Goal: Obtain resource: Obtain resource

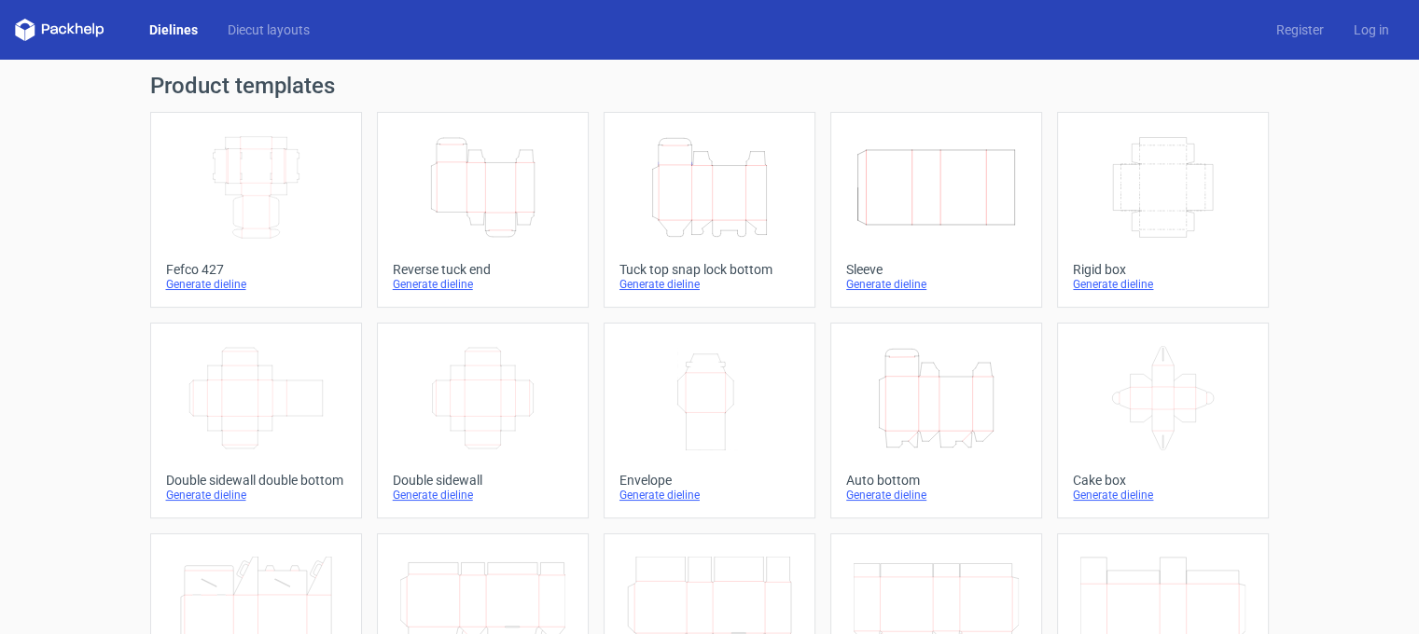
click at [892, 383] on icon "Height Depth Width" at bounding box center [936, 398] width 165 height 105
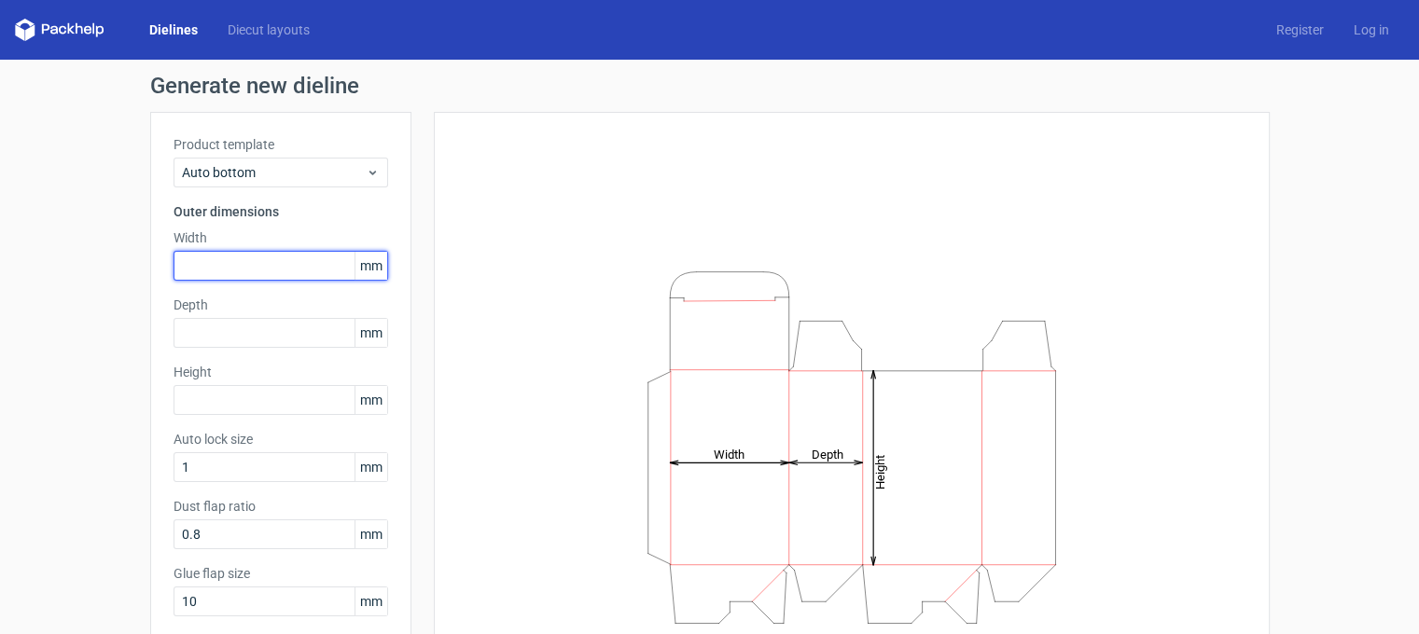
click at [218, 270] on input "text" at bounding box center [281, 266] width 215 height 30
type input "51"
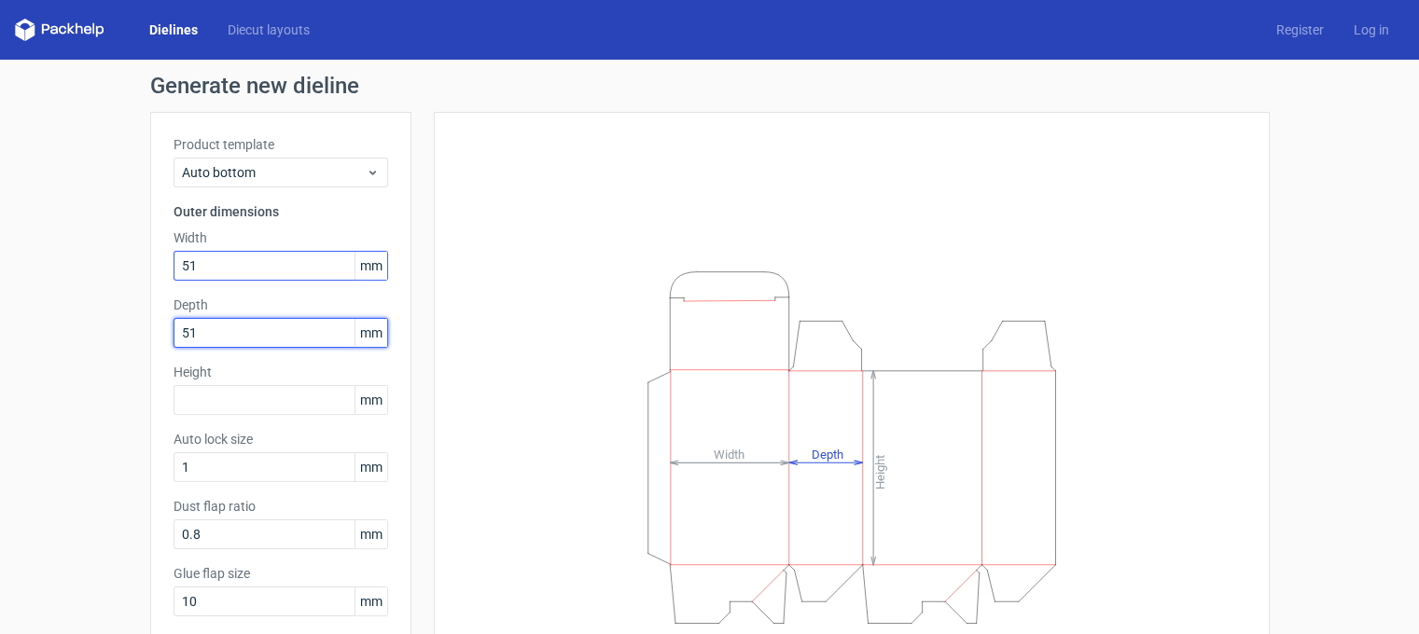
type input "51"
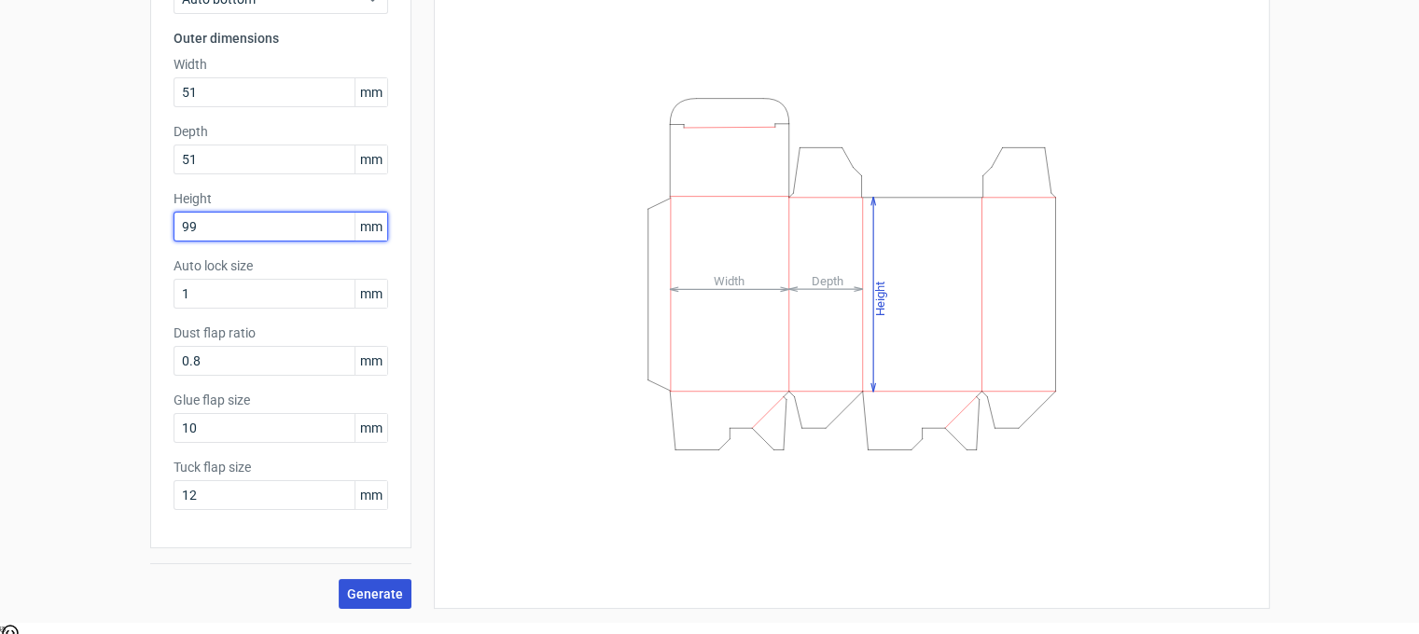
scroll to position [14, 0]
type input "99"
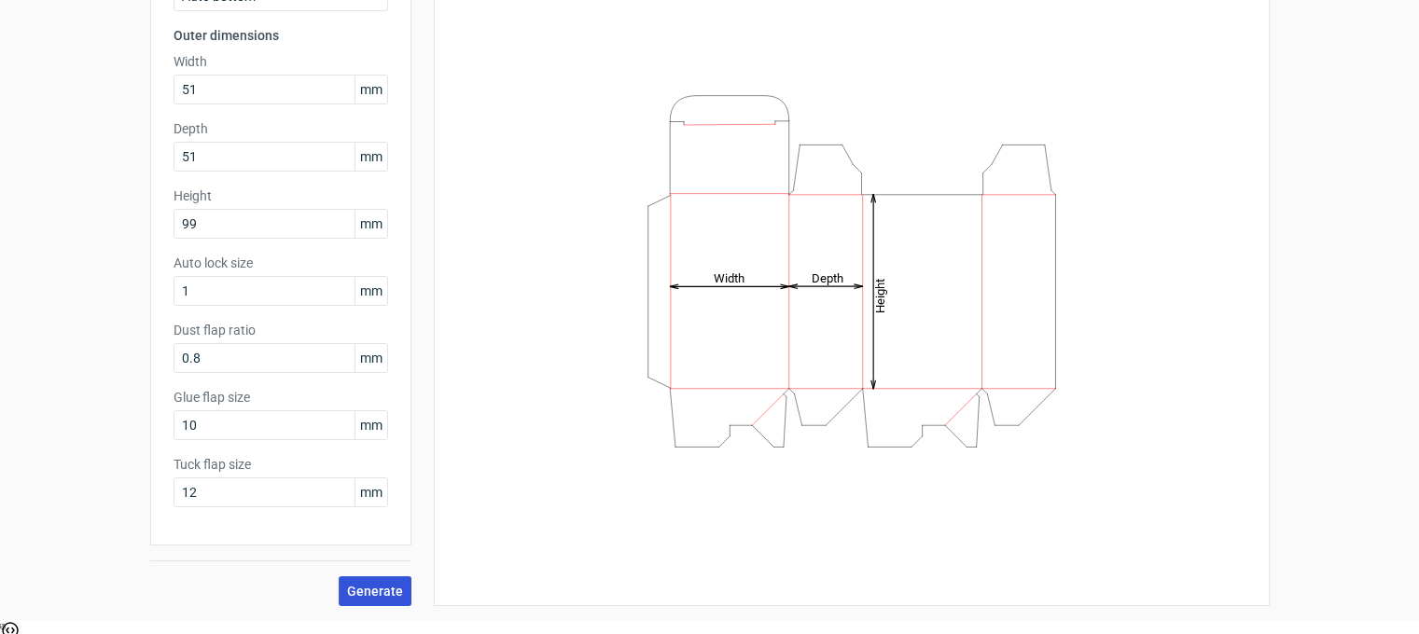
click at [357, 588] on span "Generate" at bounding box center [375, 591] width 56 height 13
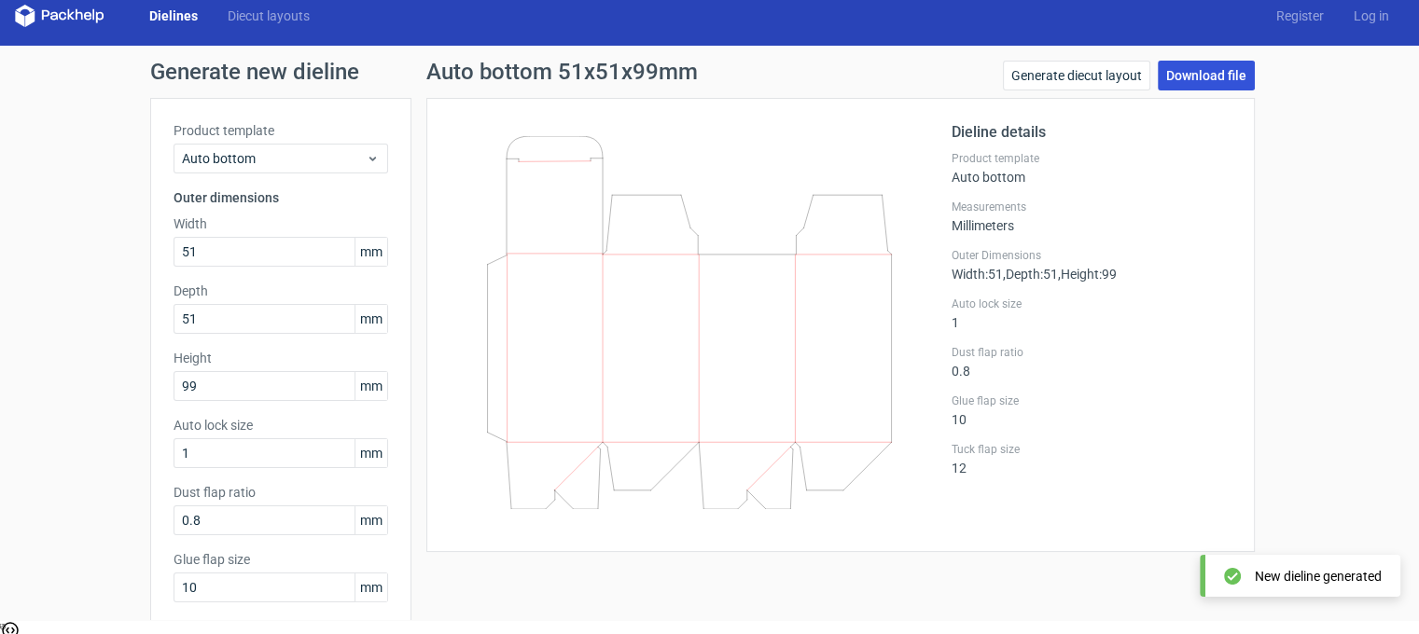
click at [1211, 71] on link "Download file" at bounding box center [1206, 76] width 97 height 30
click at [273, 23] on link "Diecut layouts" at bounding box center [269, 16] width 112 height 19
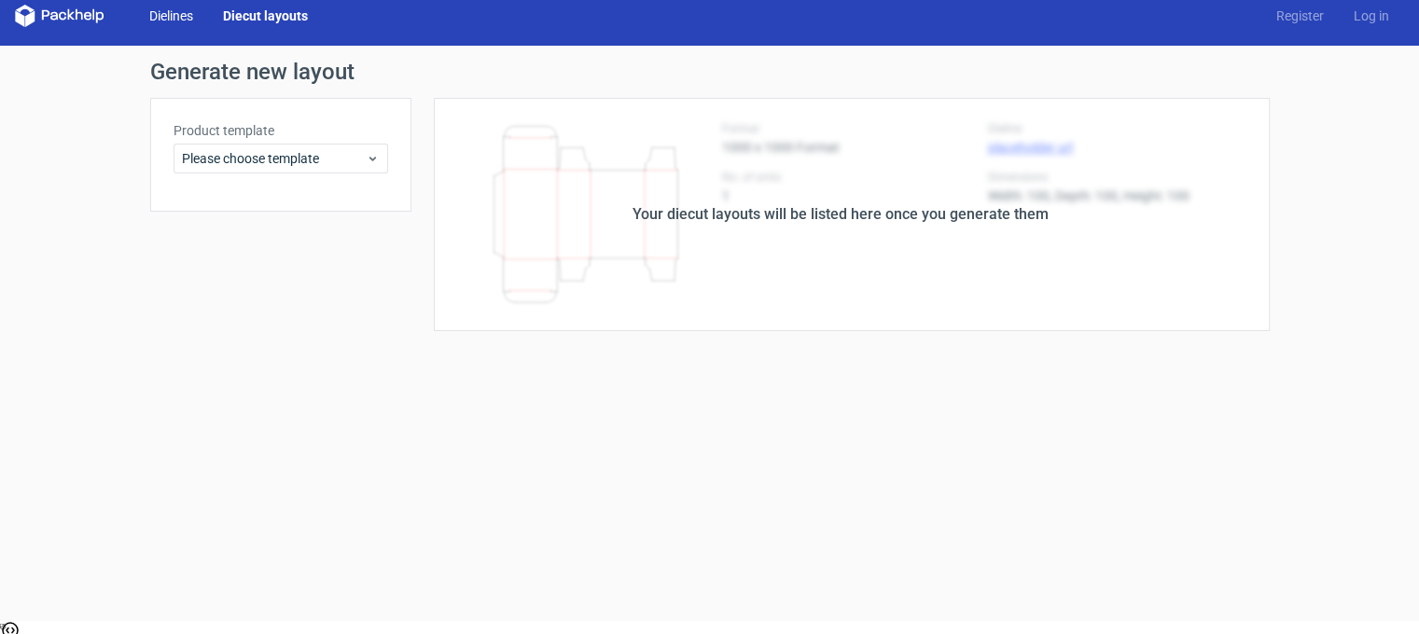
click at [164, 8] on link "Dielines" at bounding box center [171, 16] width 74 height 19
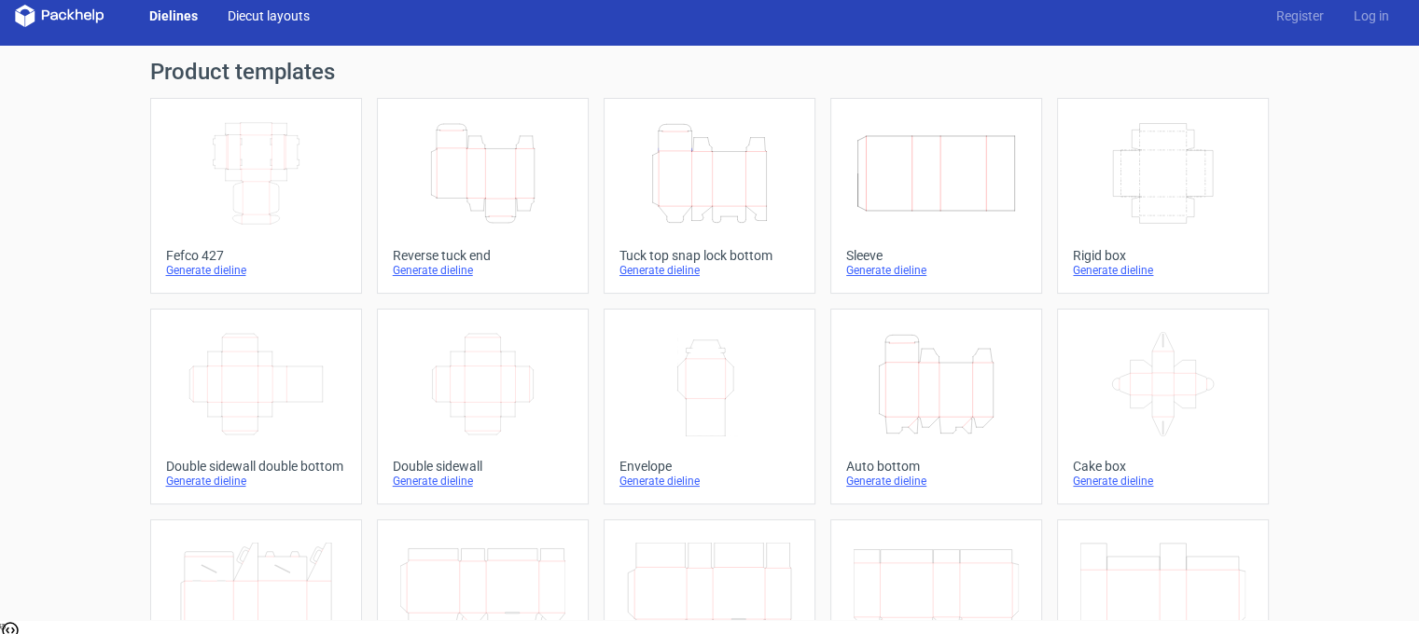
click at [246, 14] on link "Diecut layouts" at bounding box center [269, 16] width 112 height 19
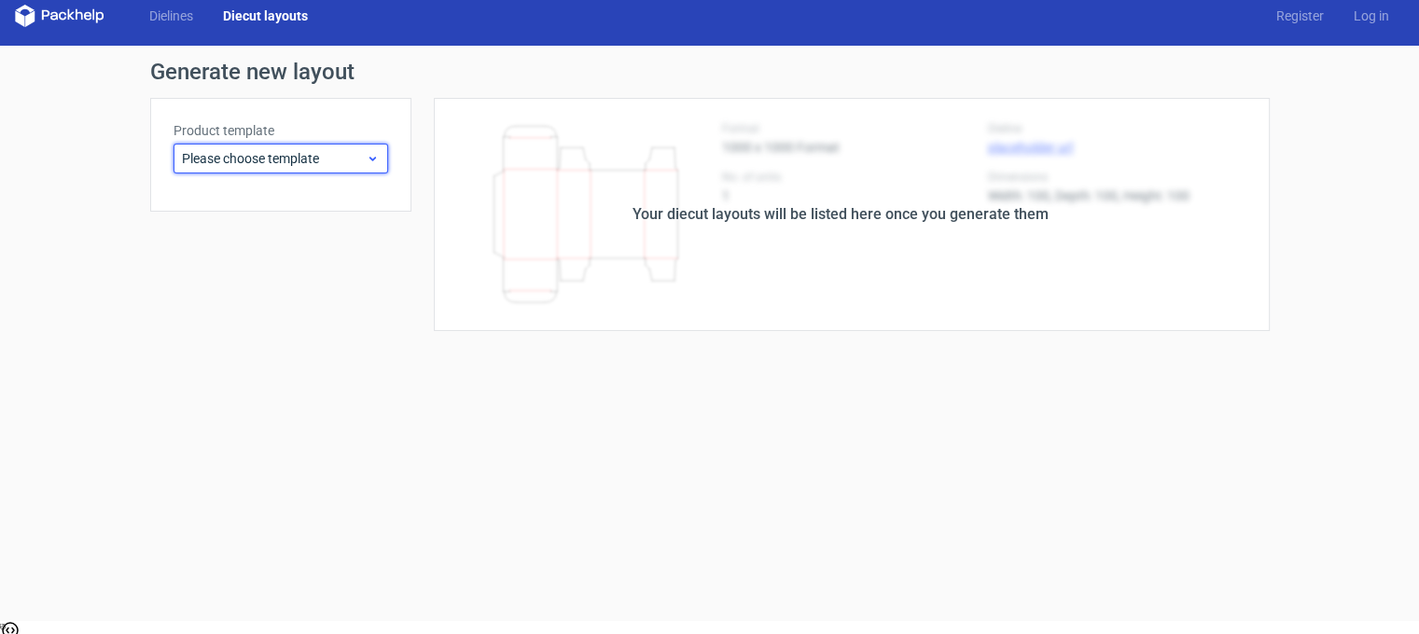
click at [360, 153] on span "Please choose template" at bounding box center [274, 158] width 184 height 19
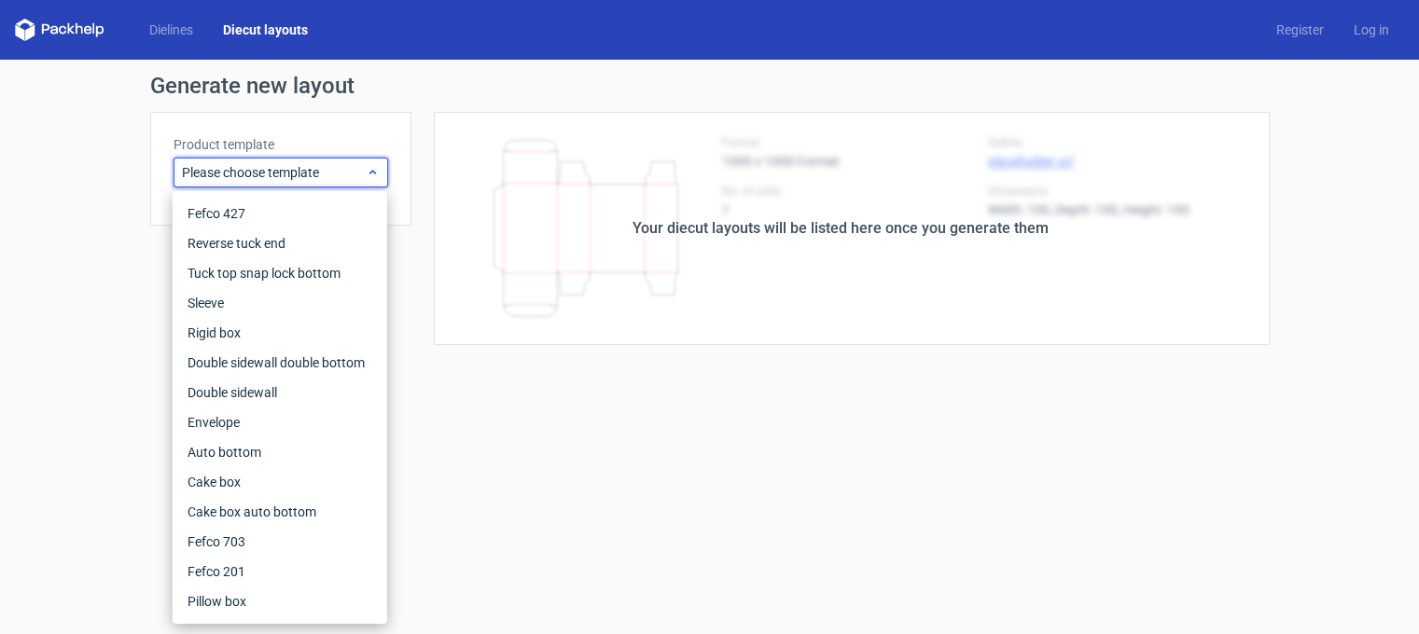
click at [362, 169] on span "Please choose template" at bounding box center [274, 172] width 184 height 19
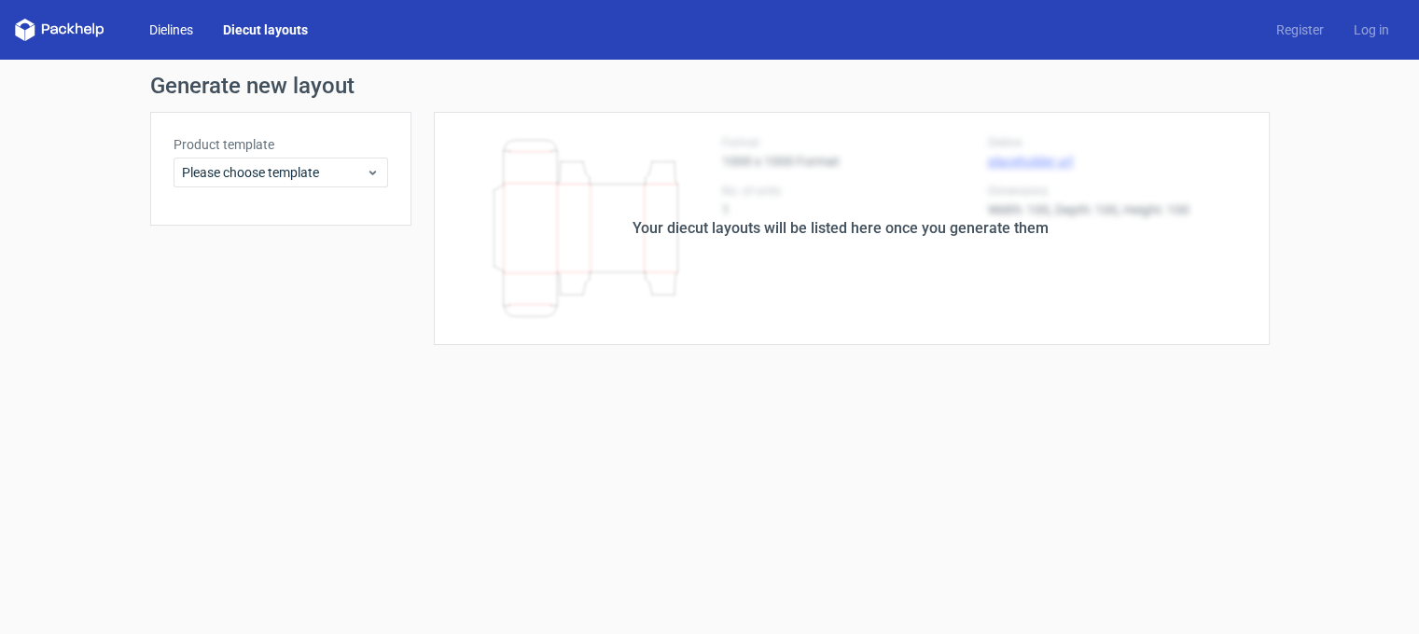
click at [180, 31] on link "Dielines" at bounding box center [171, 30] width 74 height 19
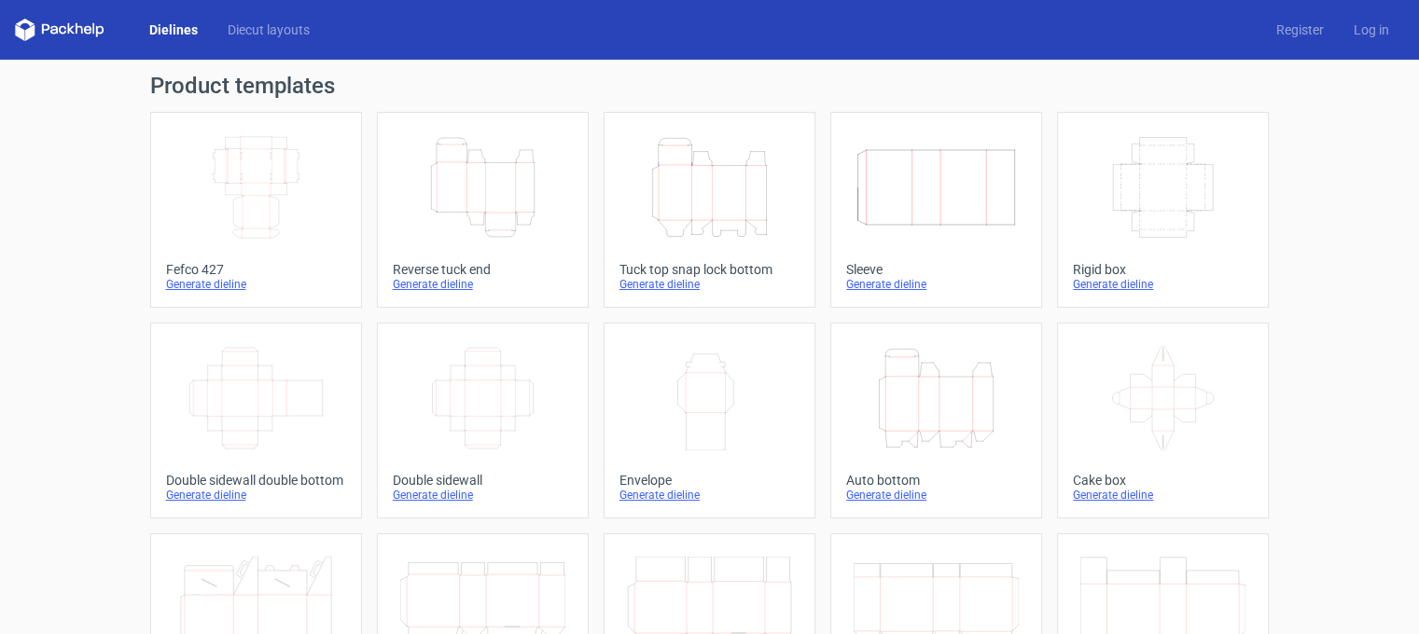
click at [50, 33] on icon at bounding box center [60, 30] width 90 height 22
type textarea "Dielines"
click at [52, 32] on icon at bounding box center [60, 30] width 90 height 22
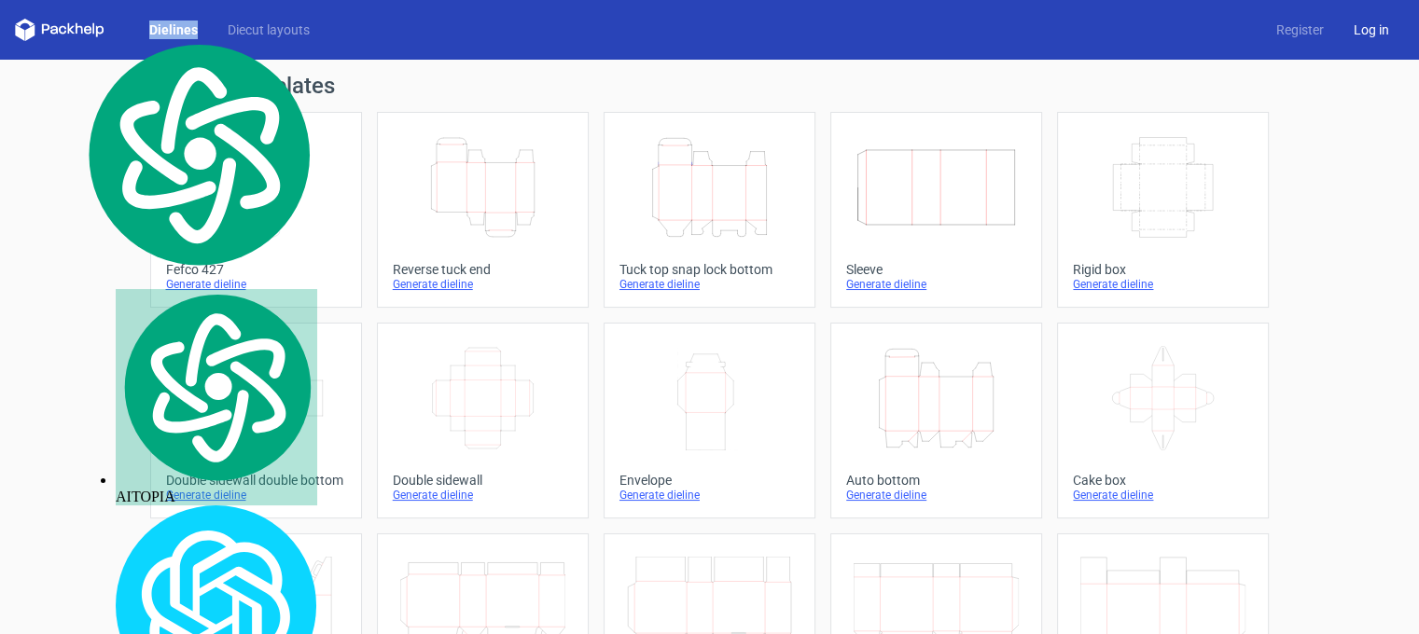
click at [1344, 24] on link "Log in" at bounding box center [1371, 30] width 65 height 19
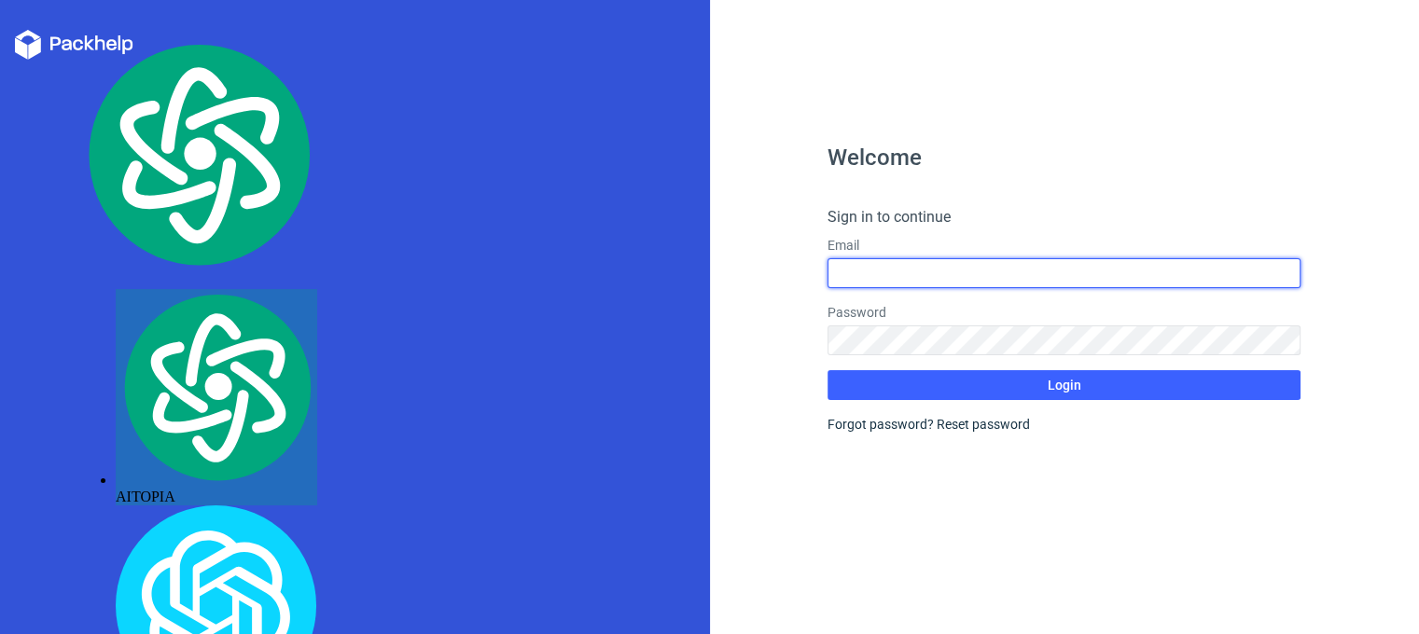
type input "[EMAIL_ADDRESS][DOMAIN_NAME]"
click at [977, 274] on input "[EMAIL_ADDRESS][DOMAIN_NAME]" at bounding box center [1064, 273] width 473 height 30
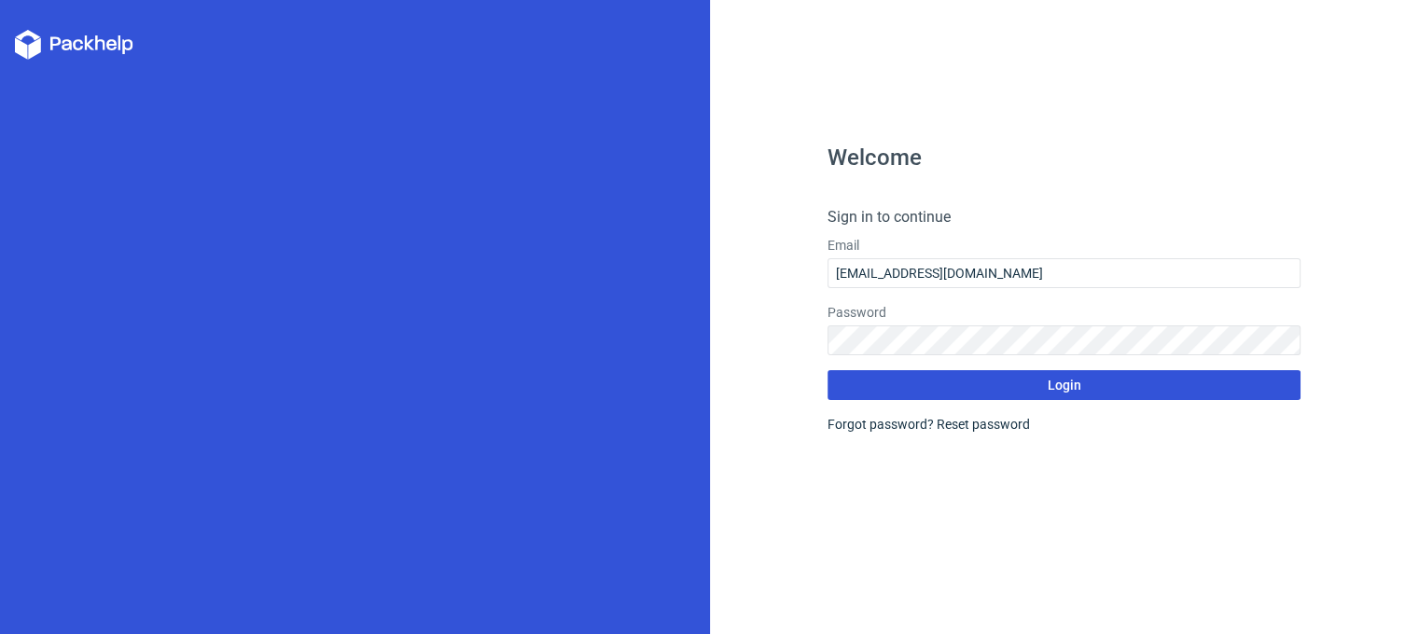
click at [911, 395] on button "Login" at bounding box center [1064, 385] width 473 height 30
click at [980, 393] on button "Login" at bounding box center [1064, 385] width 473 height 30
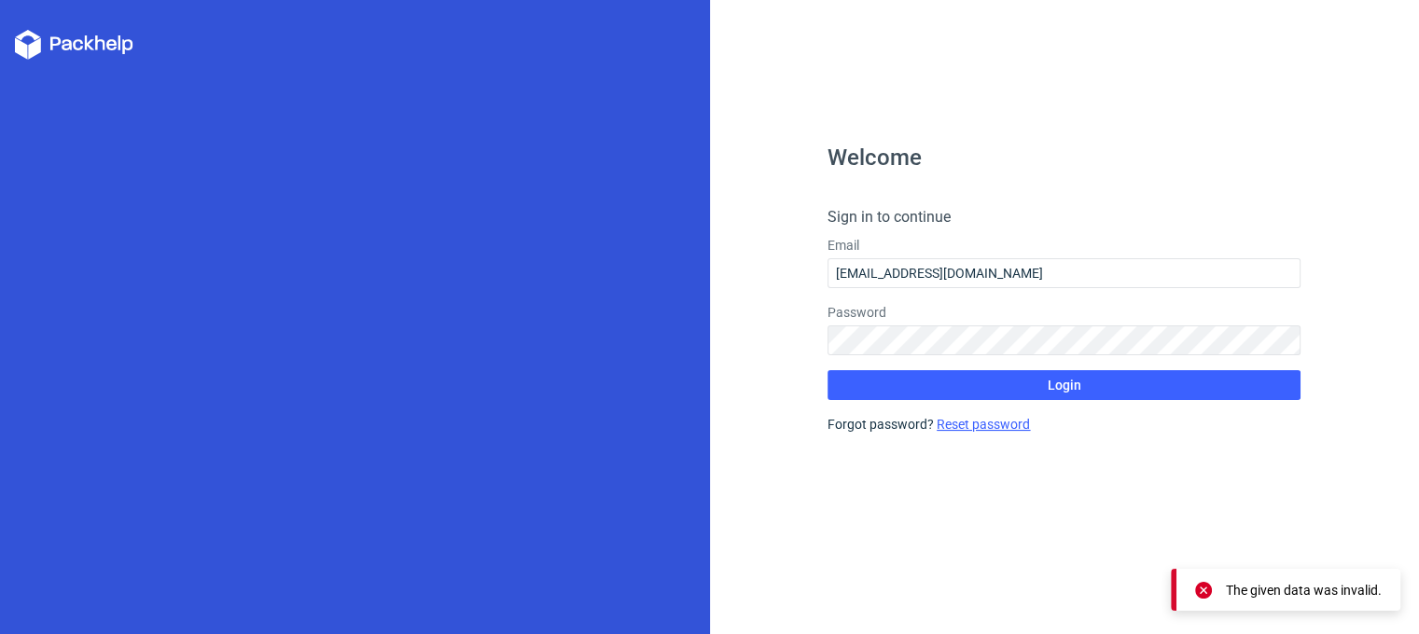
click at [954, 420] on link "Reset password" at bounding box center [983, 424] width 93 height 15
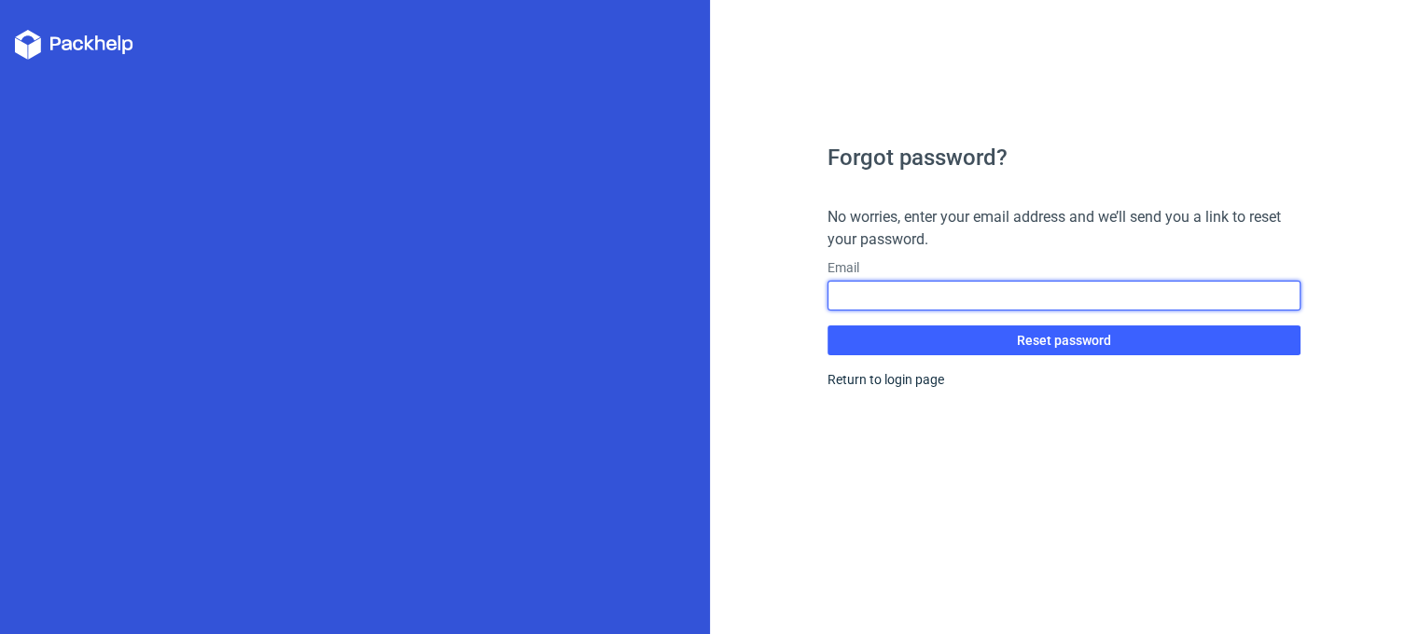
click at [872, 298] on input "text" at bounding box center [1064, 296] width 473 height 30
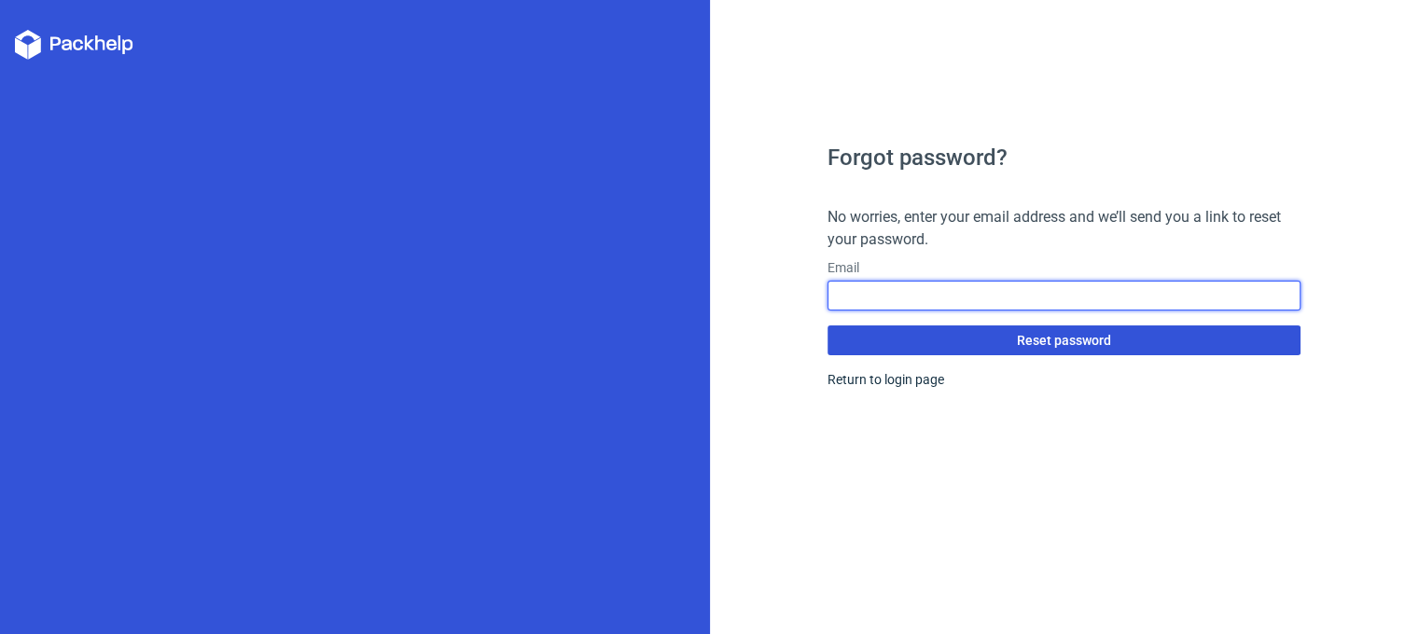
type input "[EMAIL_ADDRESS][DOMAIN_NAME]"
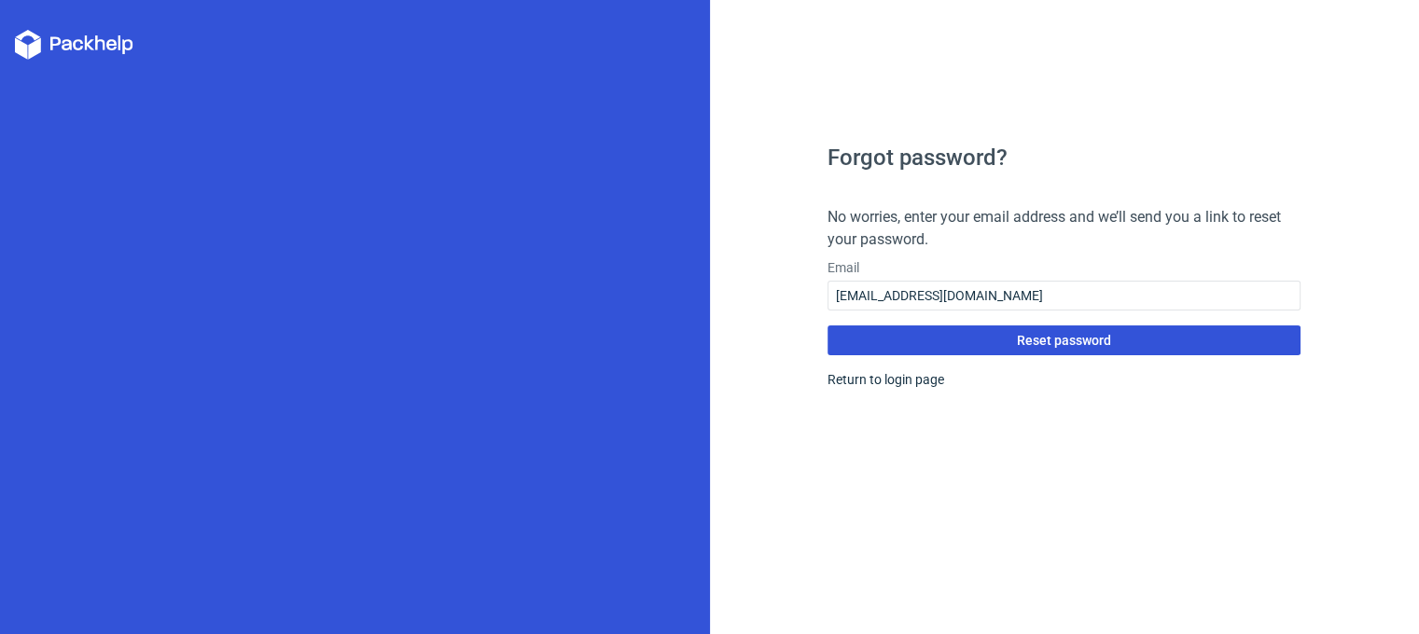
click at [985, 342] on button "Reset password" at bounding box center [1064, 341] width 473 height 30
